Goal: Transaction & Acquisition: Obtain resource

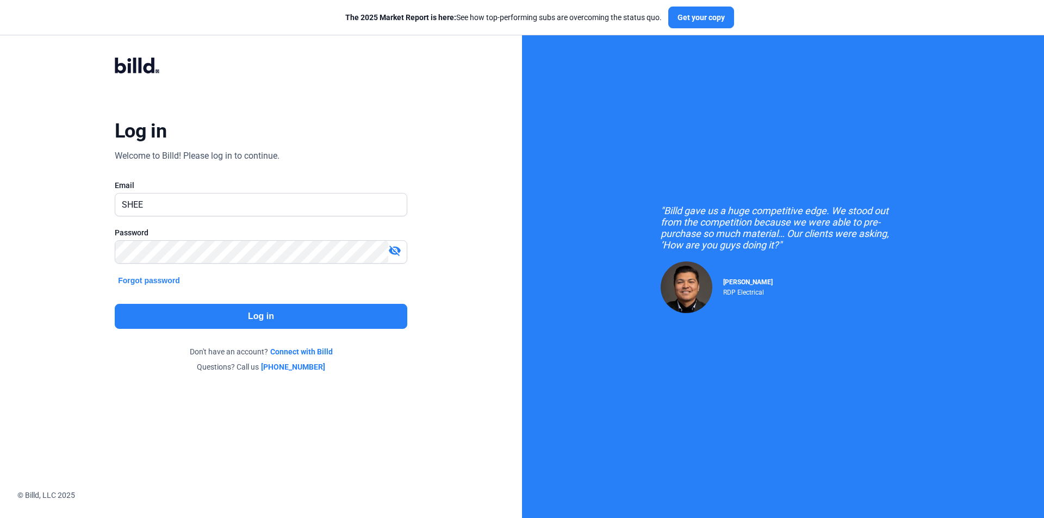
type input "[PERSON_NAME][EMAIL_ADDRESS][DOMAIN_NAME]"
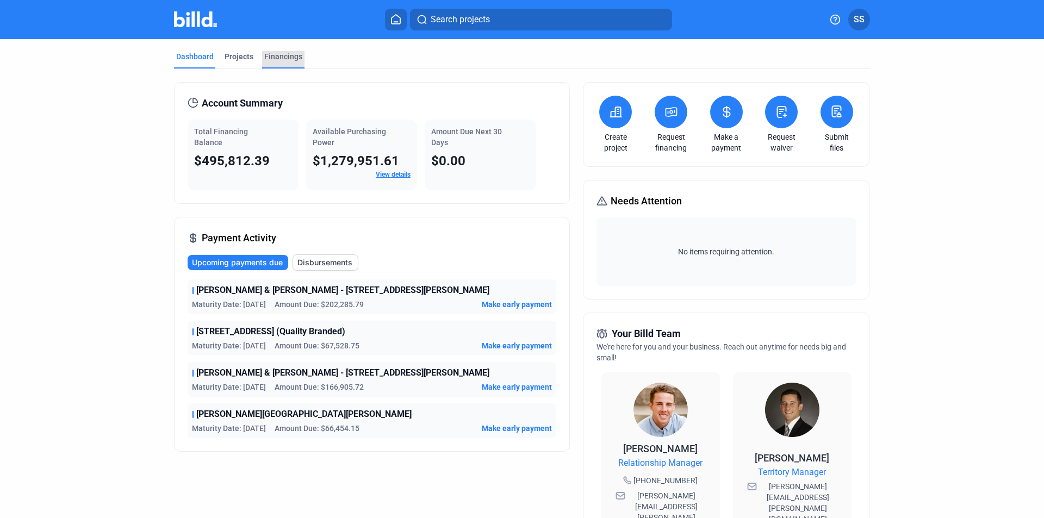
click at [276, 55] on div "Financings" at bounding box center [283, 56] width 38 height 11
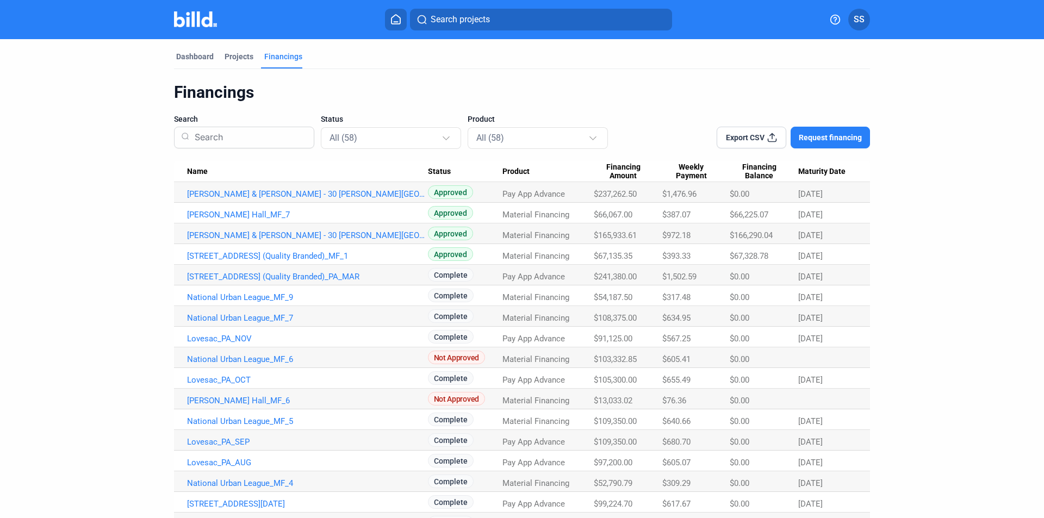
click at [822, 137] on span "Request financing" at bounding box center [829, 137] width 63 height 11
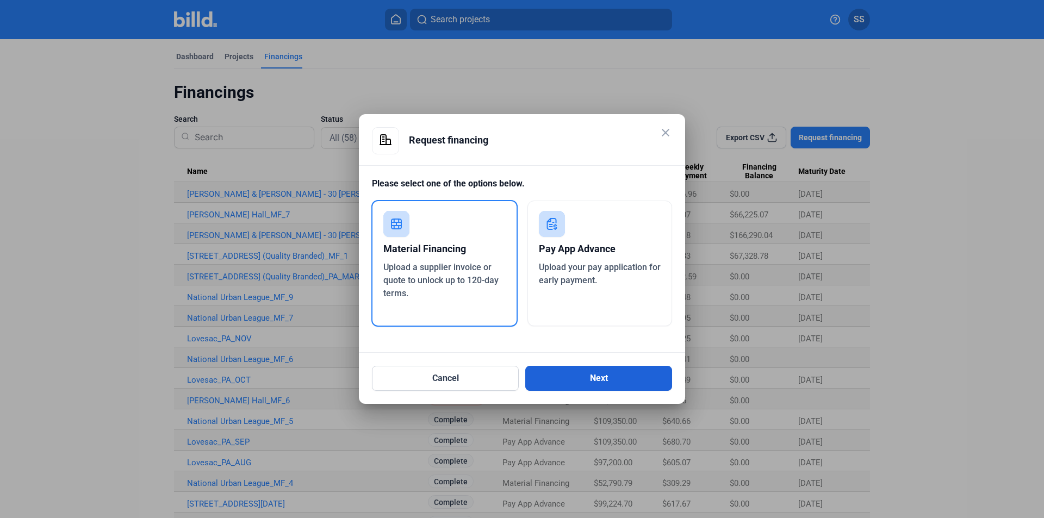
click at [557, 371] on button "Next" at bounding box center [598, 378] width 147 height 25
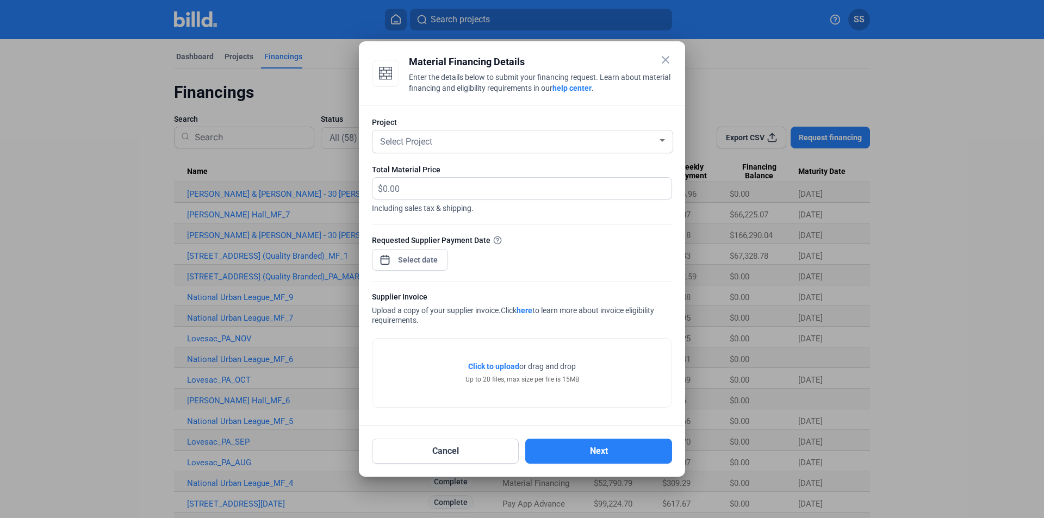
click at [525, 149] on div "Select Project" at bounding box center [522, 141] width 289 height 22
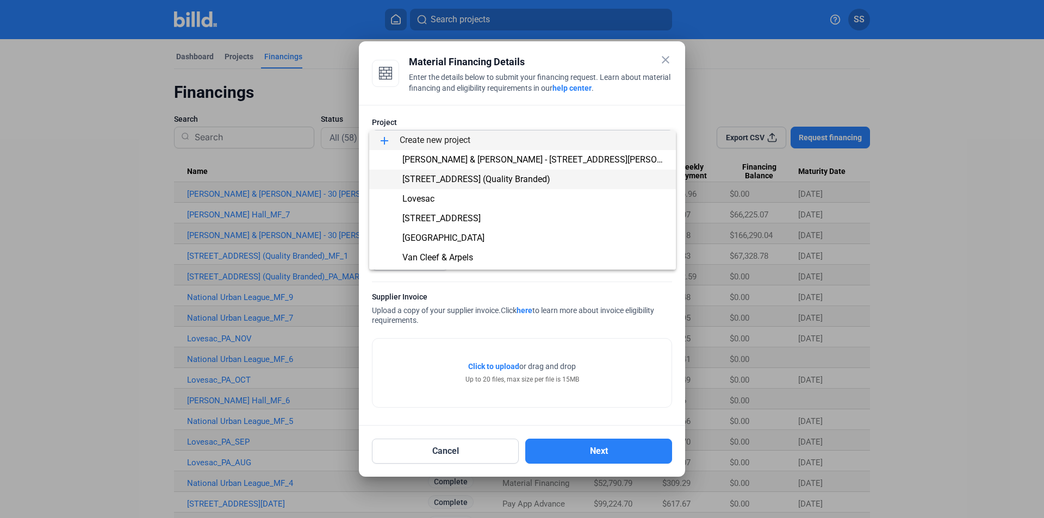
click at [471, 185] on span "[STREET_ADDRESS] (Quality Branded)" at bounding box center [522, 180] width 289 height 20
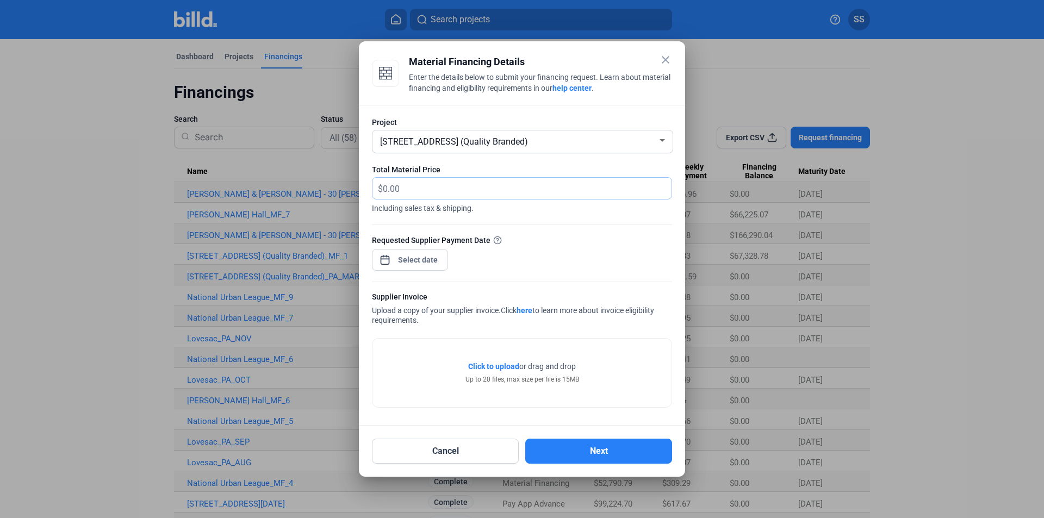
drag, startPoint x: 445, startPoint y: 178, endPoint x: 448, endPoint y: 184, distance: 6.8
click at [445, 178] on input "text" at bounding box center [527, 188] width 289 height 21
type input "48,275.50"
click at [580, 205] on span "Including sales tax & shipping." at bounding box center [522, 206] width 300 height 14
click at [403, 264] on div "close Material Financing Details Enter the details below to submit your financi…" at bounding box center [522, 259] width 1044 height 518
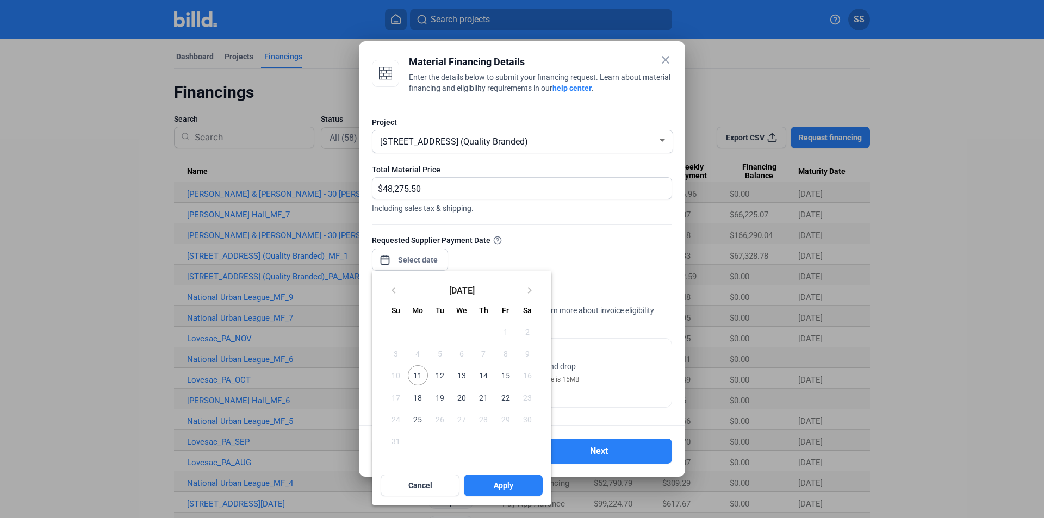
click at [416, 375] on span "11" at bounding box center [418, 375] width 20 height 20
click at [489, 499] on div "Cancel Apply" at bounding box center [461, 485] width 179 height 39
drag, startPoint x: 502, startPoint y: 486, endPoint x: 510, endPoint y: 488, distance: 8.8
click at [502, 486] on span "Apply" at bounding box center [504, 485] width 20 height 11
type input "[DATE]"
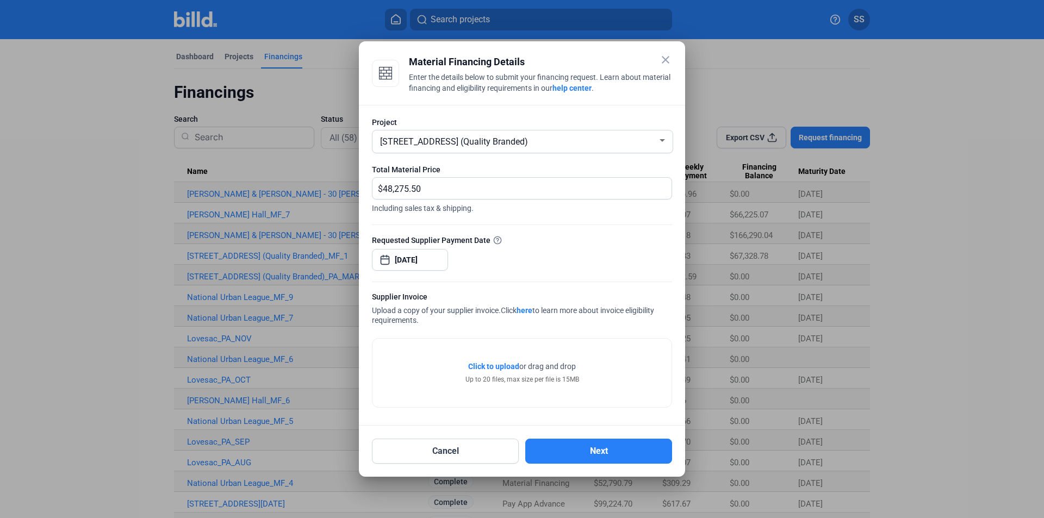
click at [496, 365] on span "Click to upload" at bounding box center [493, 366] width 51 height 9
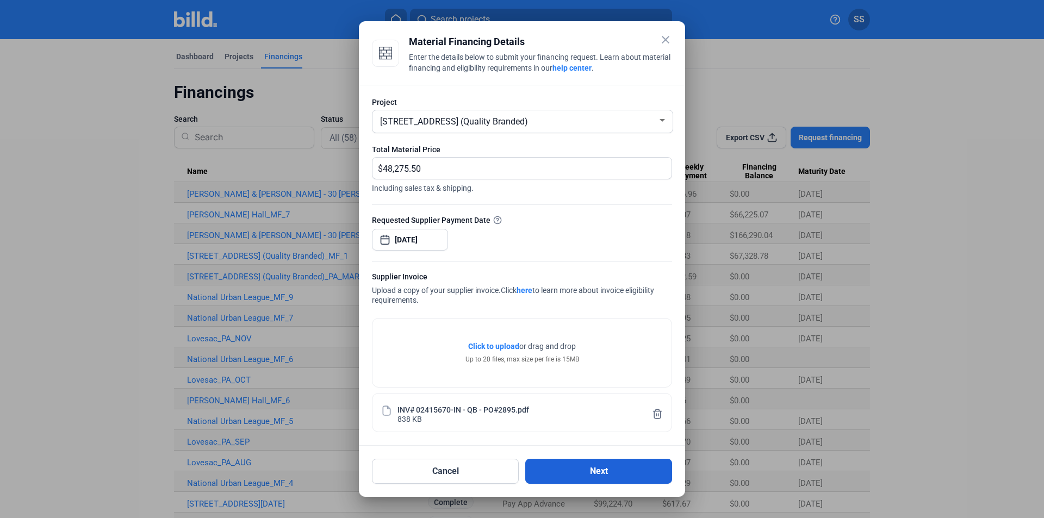
click at [584, 471] on button "Next" at bounding box center [598, 471] width 147 height 25
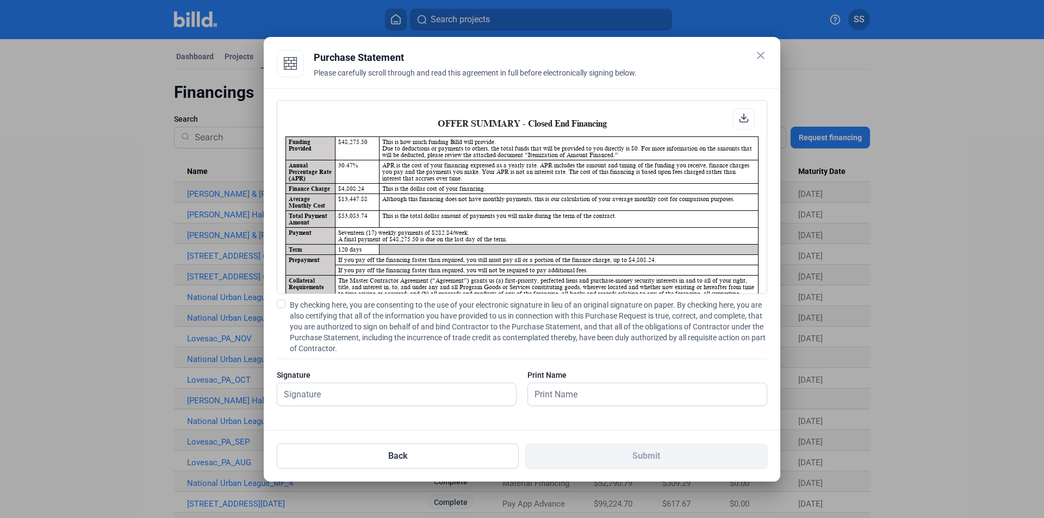
click at [276, 303] on div "OFFER SUMMARY - Closed End Financing Funding Provided $48,275.50 This is how mu…" at bounding box center [522, 259] width 516 height 342
click at [280, 305] on span at bounding box center [281, 303] width 9 height 9
click at [0, 0] on input "By checking here, you are consenting to the use of your electronic signature in…" at bounding box center [0, 0] width 0 height 0
click at [341, 388] on input "text" at bounding box center [390, 394] width 227 height 22
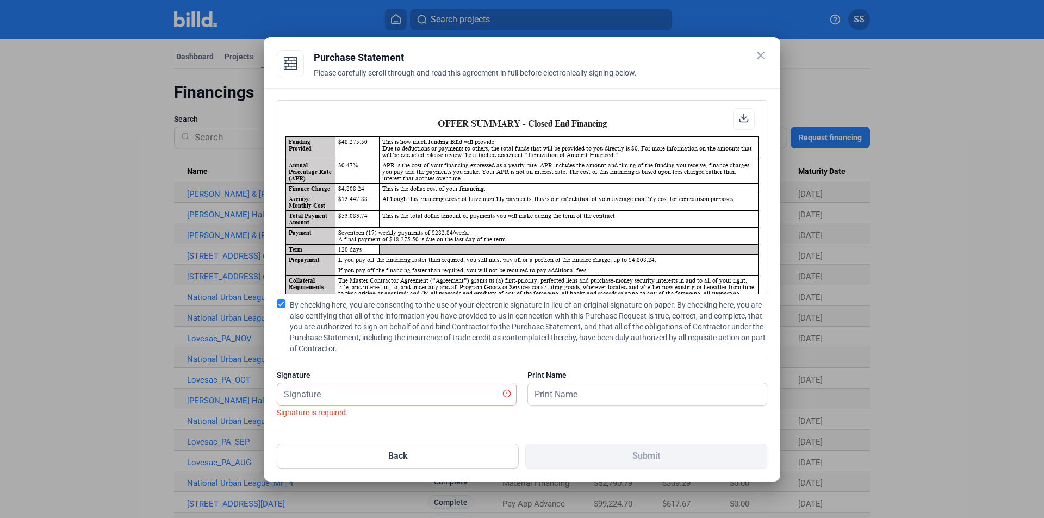
click at [390, 382] on div "Signature Signature is required." at bounding box center [397, 393] width 240 height 47
click at [396, 391] on input "text" at bounding box center [390, 394] width 227 height 22
type input "[PERSON_NAME]"
click at [644, 388] on input "text" at bounding box center [641, 394] width 227 height 22
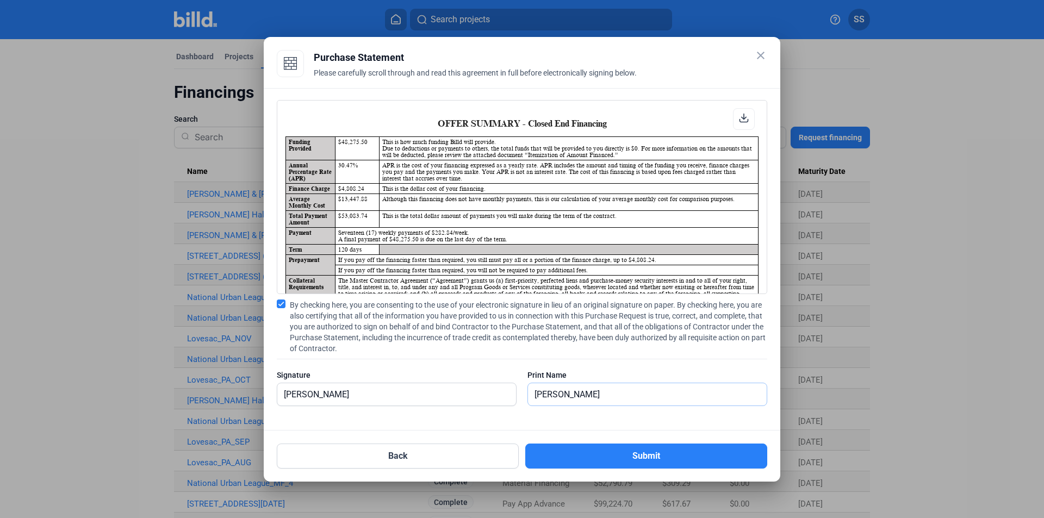
click at [632, 390] on input "[PERSON_NAME]" at bounding box center [647, 394] width 239 height 22
drag, startPoint x: 622, startPoint y: 396, endPoint x: 501, endPoint y: 409, distance: 122.4
click at [501, 408] on div "Signature [PERSON_NAME] Print Name [PERSON_NAME]" at bounding box center [522, 393] width 490 height 47
type input "[PERSON_NAME]"
click at [622, 463] on button "Submit" at bounding box center [646, 456] width 242 height 25
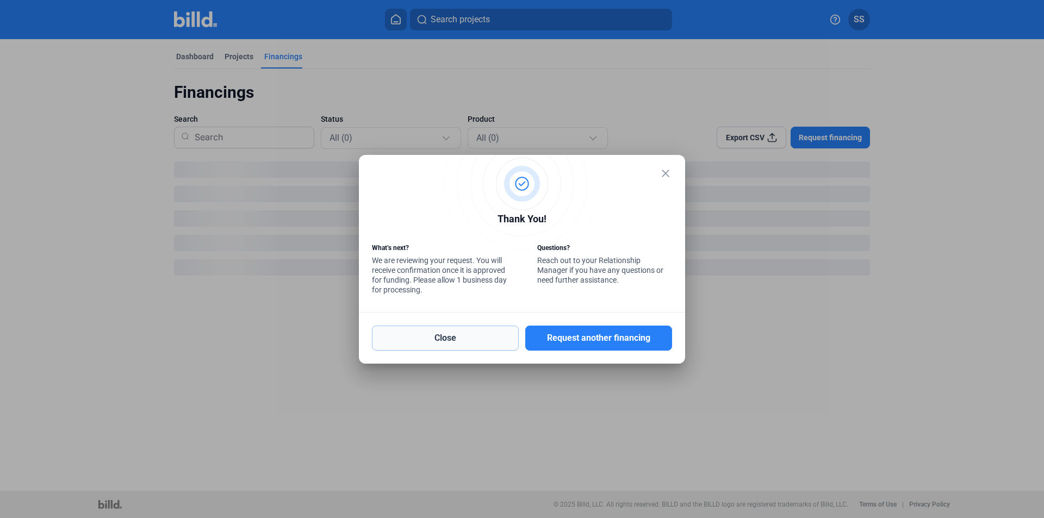
click at [472, 341] on button "Close" at bounding box center [445, 338] width 147 height 25
